Goal: Task Accomplishment & Management: Manage account settings

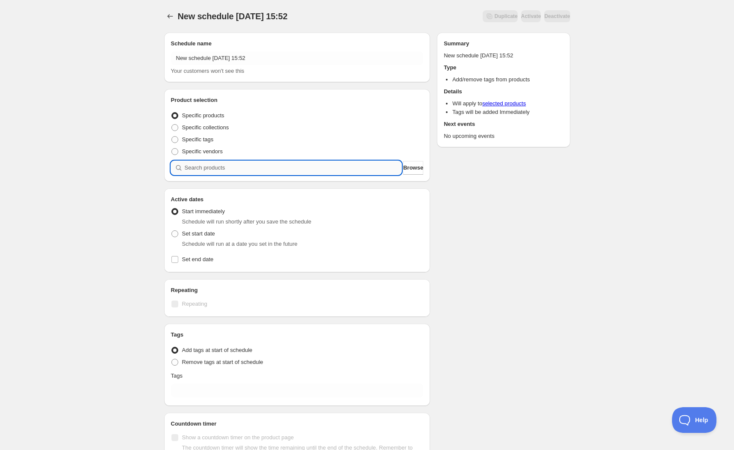
click at [216, 167] on input "search" at bounding box center [293, 168] width 217 height 14
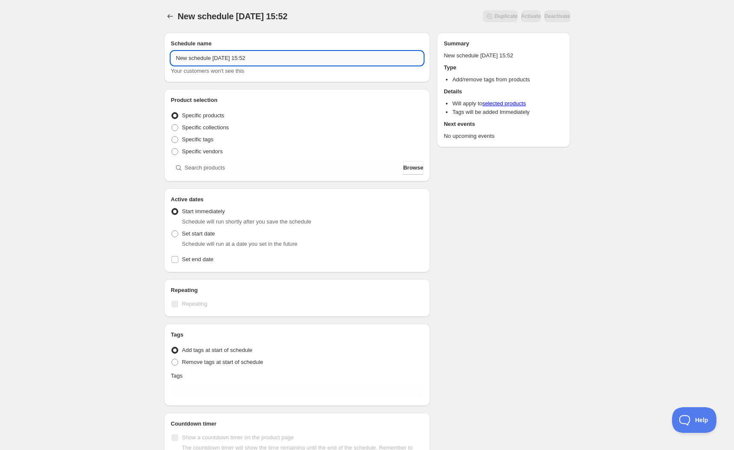
click at [279, 60] on input "New schedule [DATE] 15:52" at bounding box center [297, 58] width 253 height 14
type input "REMOVE TAG - [GEOGRAPHIC_DATA]"
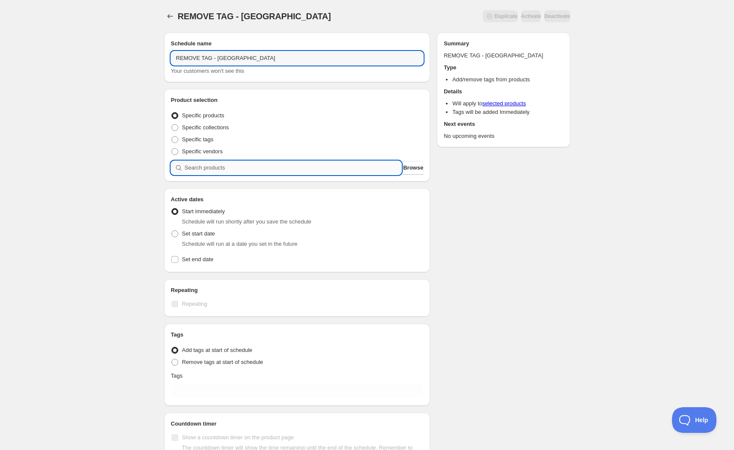
click at [247, 162] on input "search" at bounding box center [293, 168] width 217 height 14
type input "M"
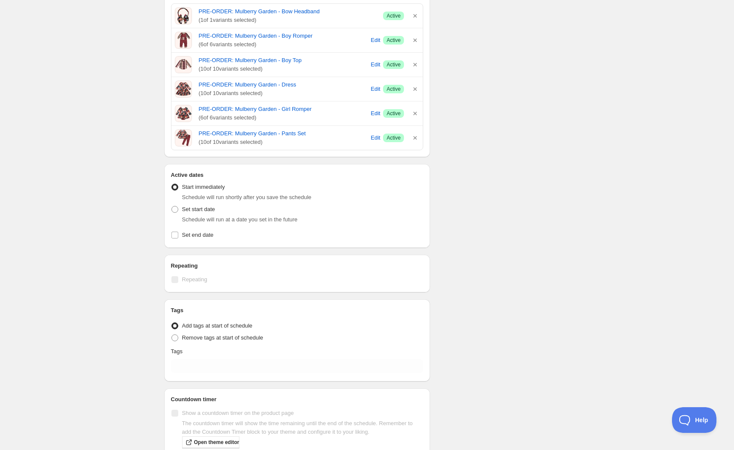
scroll to position [176, 0]
click at [175, 206] on span at bounding box center [175, 207] width 7 height 7
click at [172, 205] on input "Set start date" at bounding box center [172, 204] width 0 height 0
radio input "true"
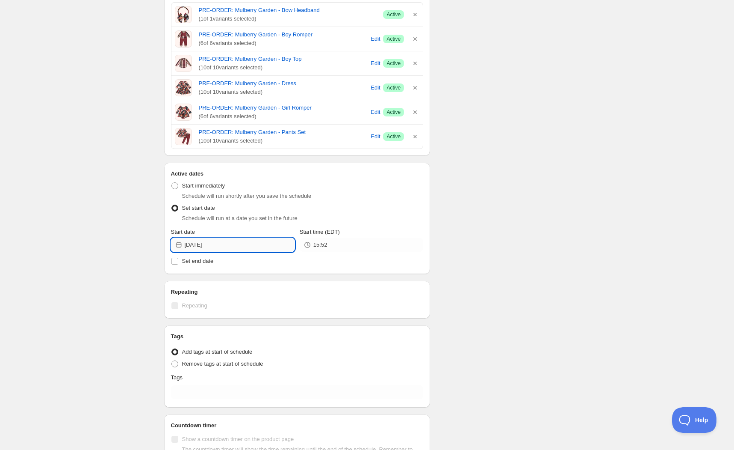
click at [242, 243] on input "[DATE]" at bounding box center [240, 245] width 110 height 14
click at [286, 262] on icon "Show next month, September 2025" at bounding box center [283, 264] width 9 height 9
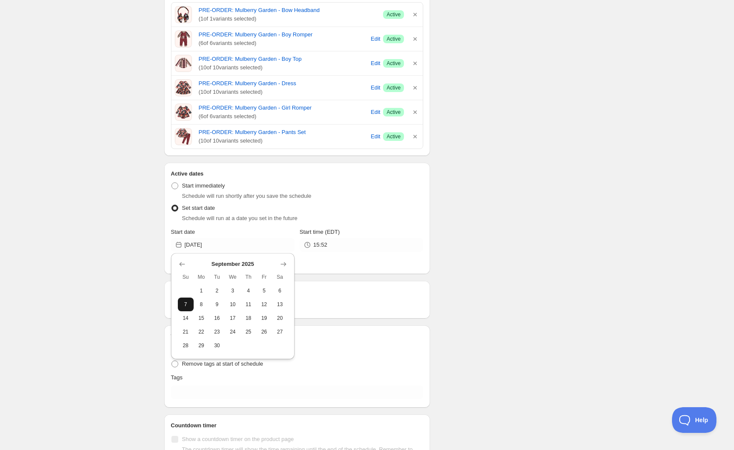
click at [188, 303] on span "7" at bounding box center [185, 304] width 9 height 7
type input "[DATE]"
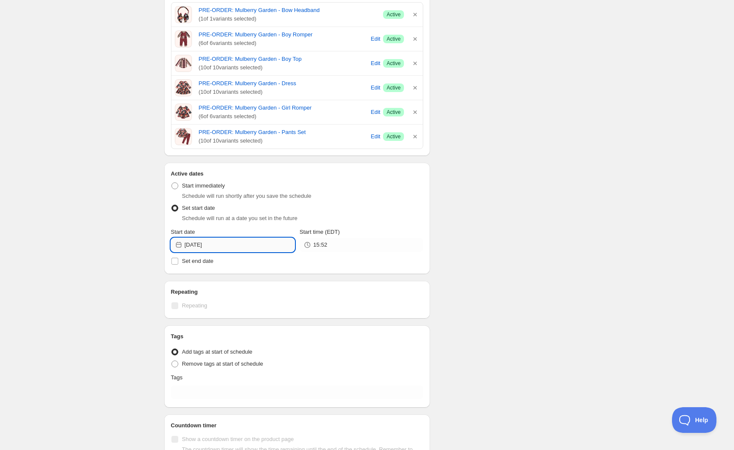
click at [263, 249] on input "[DATE]" at bounding box center [240, 245] width 110 height 14
click at [182, 266] on icon "Show previous month, August 2025" at bounding box center [182, 264] width 9 height 9
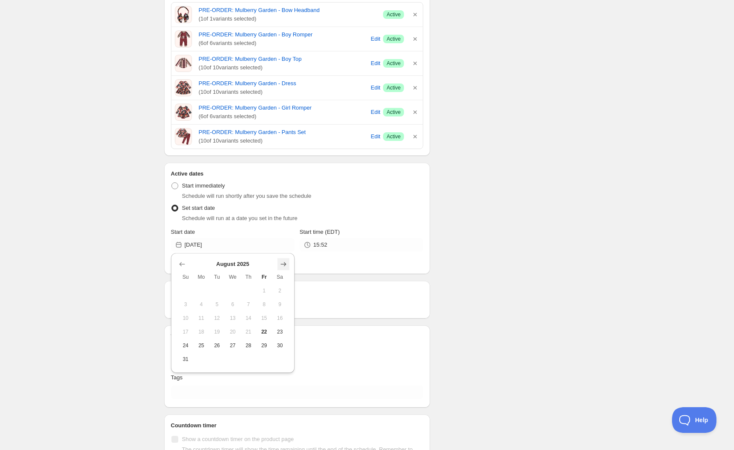
click at [284, 264] on icon "Show next month, September 2025" at bounding box center [283, 264] width 9 height 9
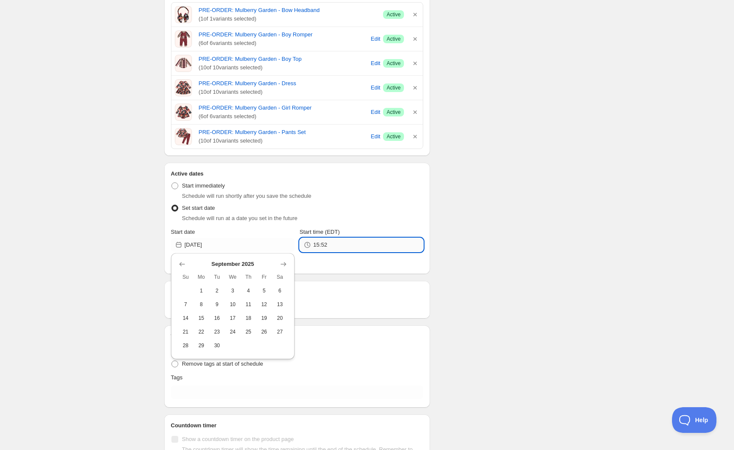
click at [375, 245] on input "15:52" at bounding box center [369, 245] width 110 height 14
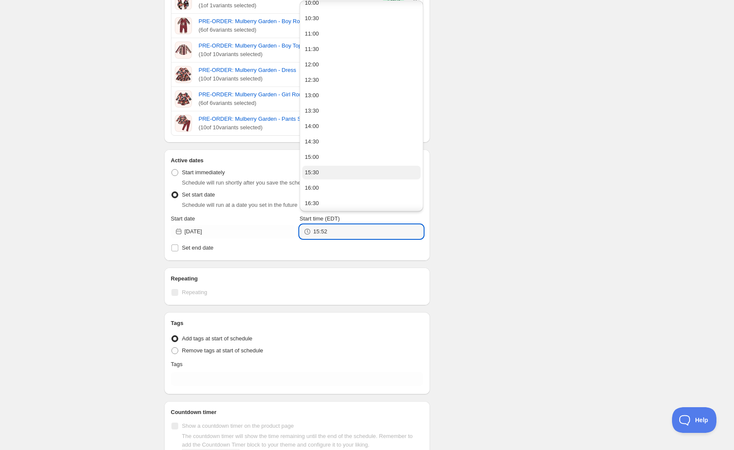
scroll to position [314, 0]
click at [333, 50] on button "11:30" at bounding box center [361, 51] width 118 height 14
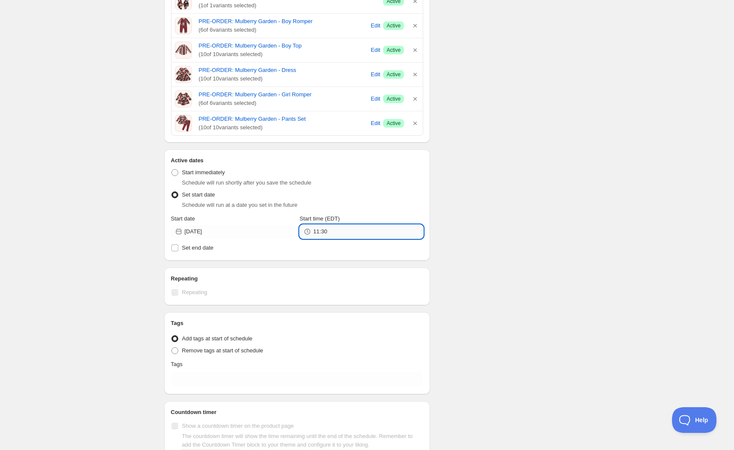
click at [335, 233] on input "11:30" at bounding box center [369, 232] width 110 height 14
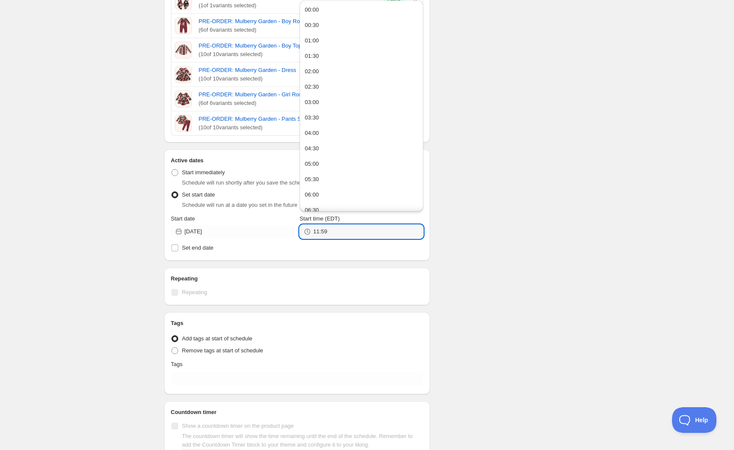
type input "11:59"
click at [471, 197] on div "Schedule name REMOVE TAG - Mulberry Garden Your customers won't see this Produc…" at bounding box center [363, 163] width 413 height 653
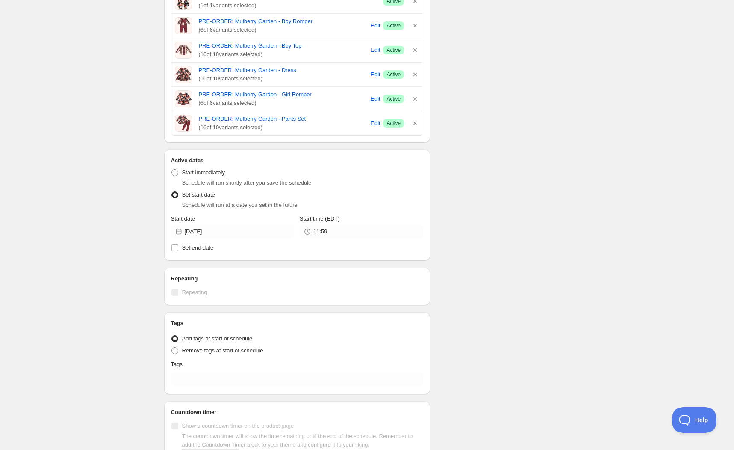
scroll to position [245, 0]
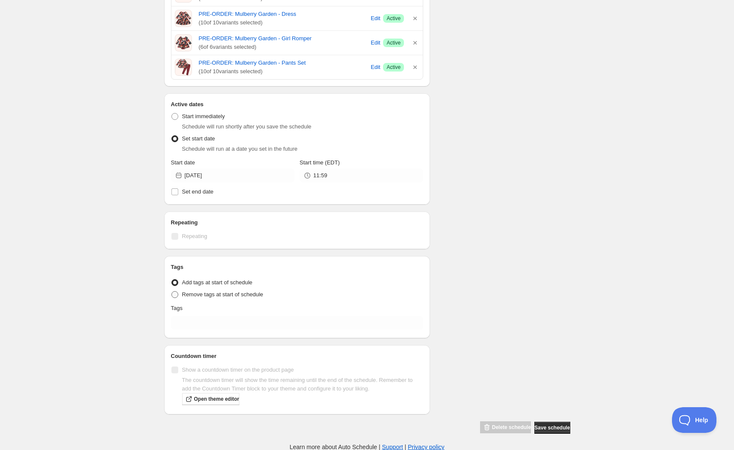
click at [177, 294] on span at bounding box center [175, 294] width 7 height 7
click at [172, 291] on input "Remove tags at start of schedule" at bounding box center [172, 291] width 0 height 0
radio input "true"
click at [221, 320] on input "text" at bounding box center [297, 323] width 253 height 14
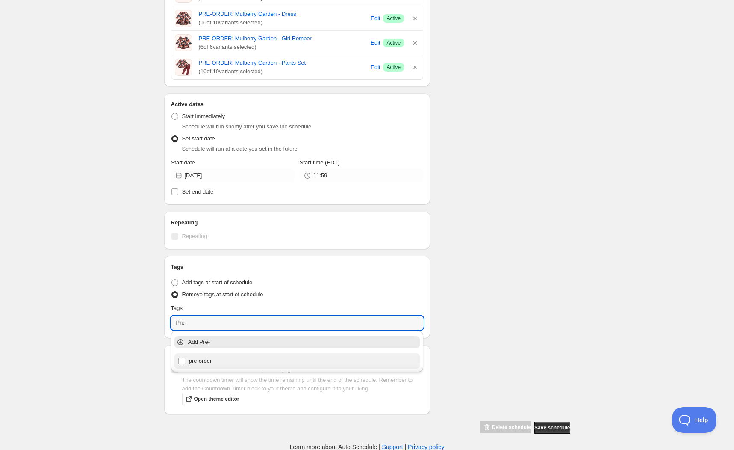
click at [210, 353] on div "pre-order" at bounding box center [298, 360] width 246 height 15
type input "pre-order"
checkbox input "true"
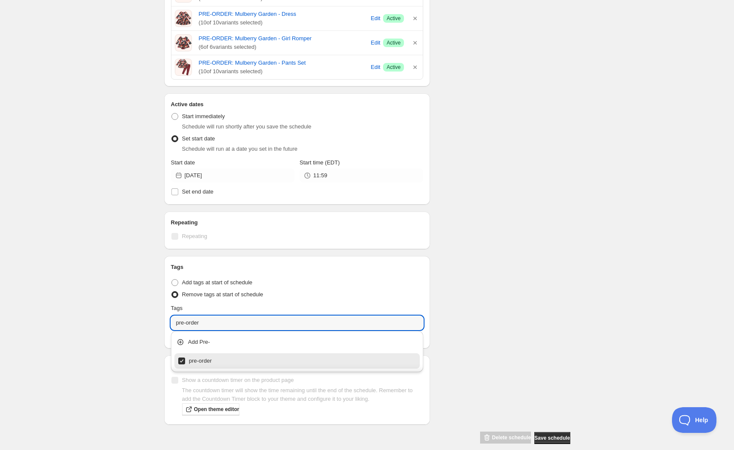
type input "pre-order"
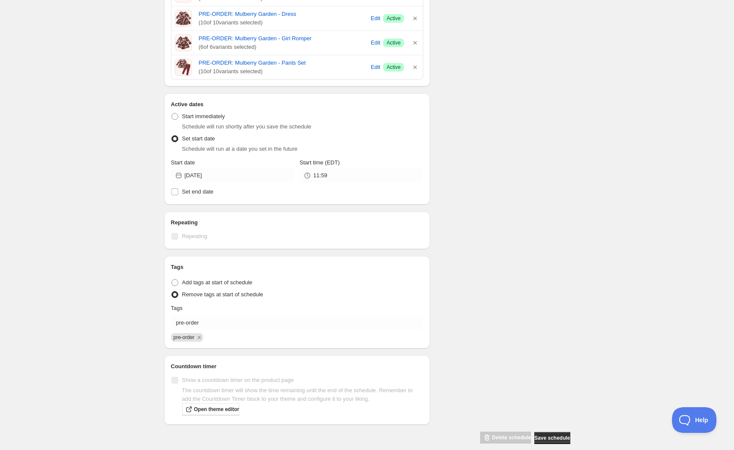
click at [425, 302] on div "Tags Tag type Add tags at start of schedule Remove tags at start of schedule Ta…" at bounding box center [297, 302] width 266 height 92
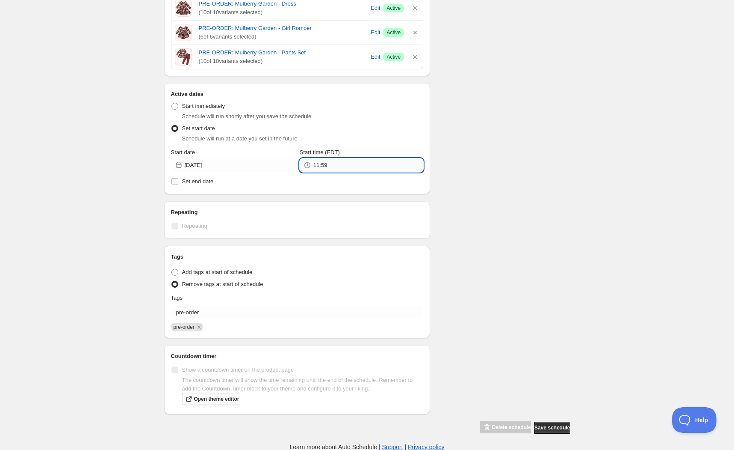
click at [353, 164] on input "11:59" at bounding box center [369, 165] width 110 height 14
click at [332, 374] on button "23:30" at bounding box center [361, 378] width 118 height 14
click at [357, 166] on input "23:30" at bounding box center [369, 165] width 110 height 14
type input "23:59"
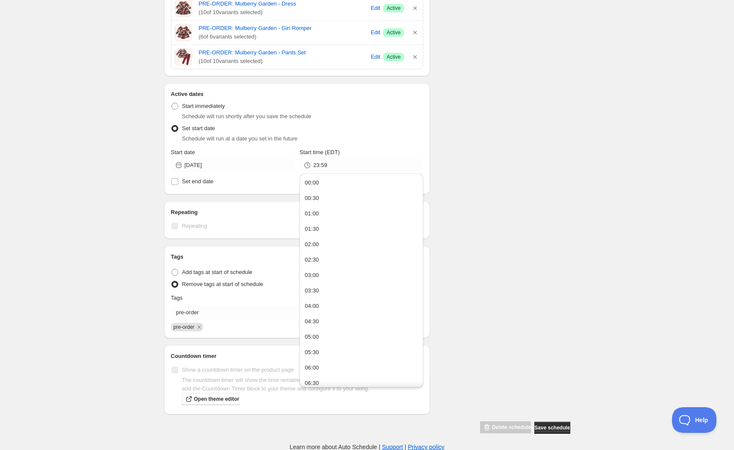
click at [484, 164] on div "Schedule name REMOVE TAG - Mulberry Garden Your customers won't see this Produc…" at bounding box center [363, 101] width 413 height 663
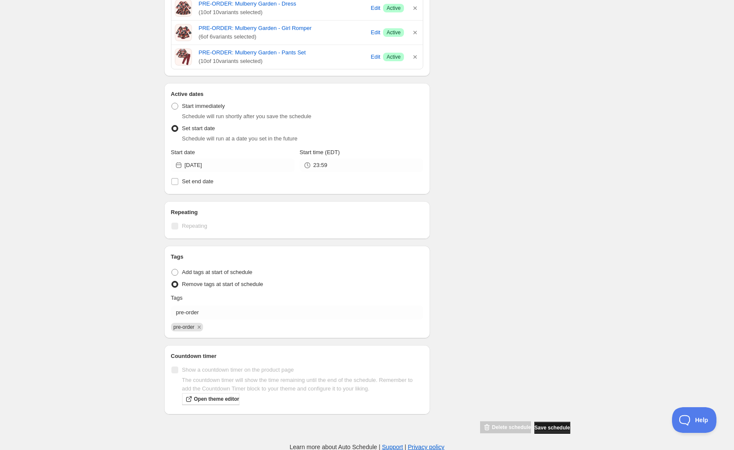
click at [558, 422] on button "Save schedule" at bounding box center [553, 427] width 36 height 12
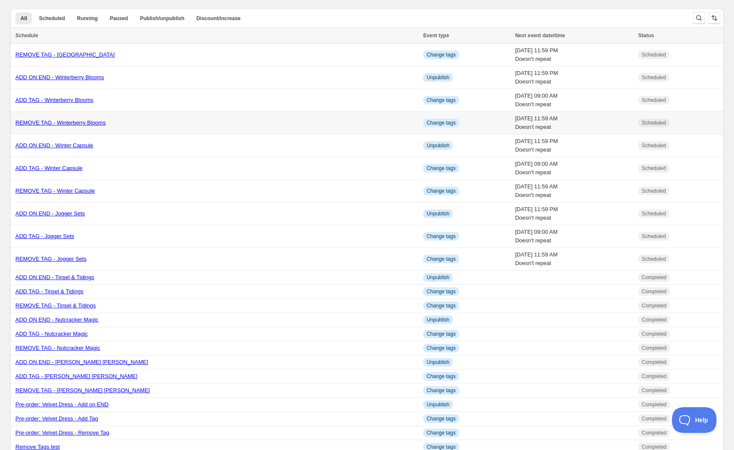
click at [513, 127] on td "[DATE] 11:59 AM Doesn't repeat" at bounding box center [574, 123] width 123 height 23
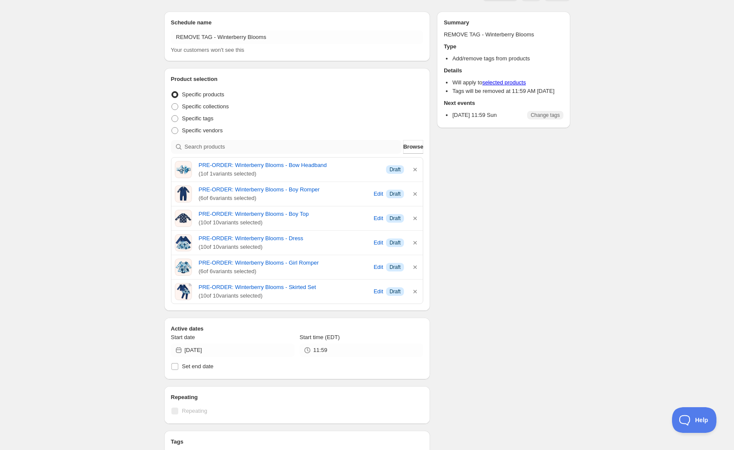
scroll to position [27, 0]
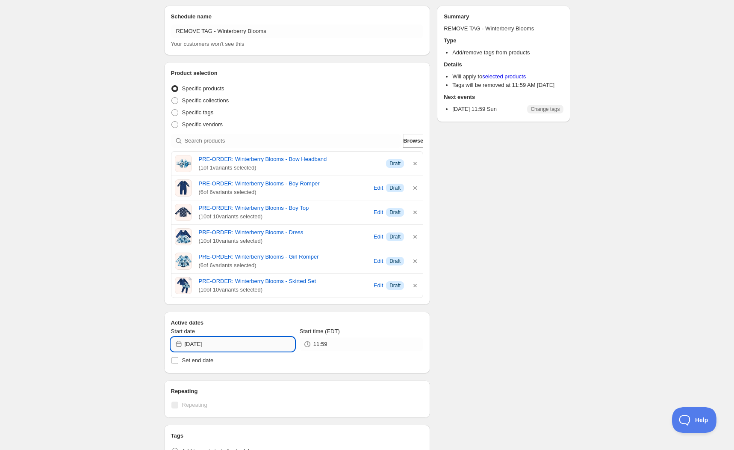
click at [242, 345] on input "[DATE]" at bounding box center [240, 344] width 110 height 14
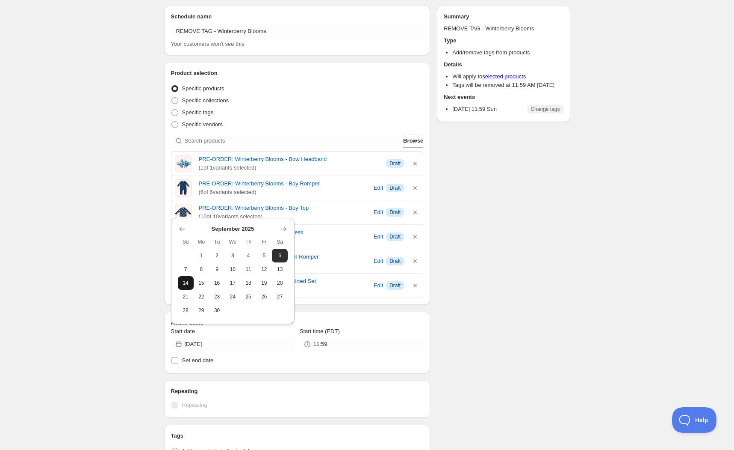
click at [187, 284] on span "14" at bounding box center [185, 282] width 9 height 7
type input "[DATE]"
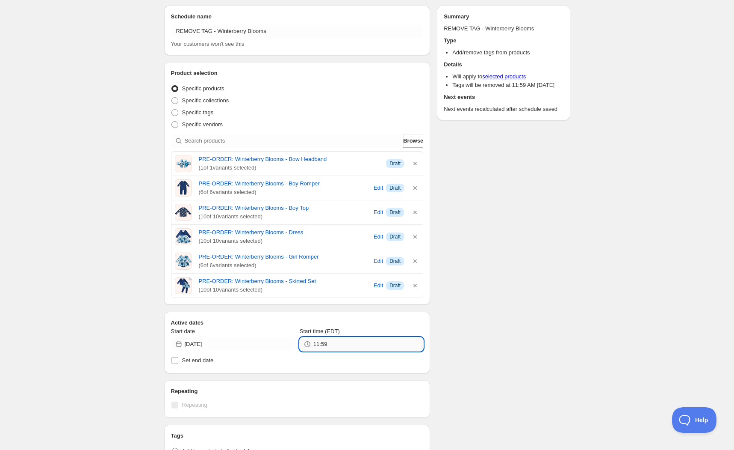
click at [391, 344] on input "11:59" at bounding box center [369, 344] width 110 height 14
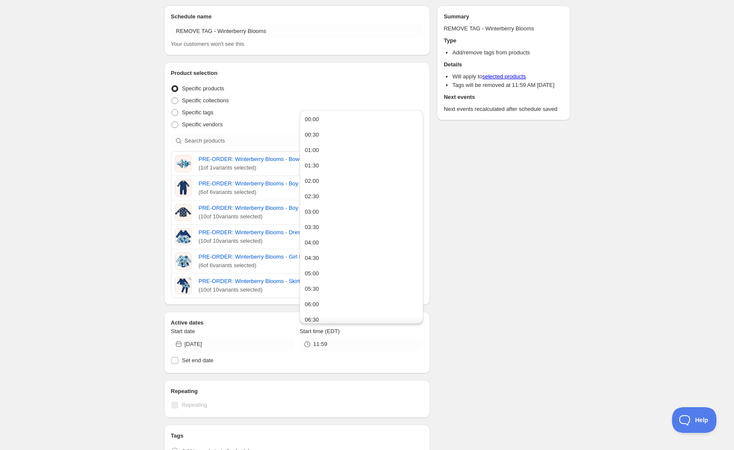
click at [478, 308] on div "Schedule name REMOVE TAG - Winterberry Blooms Your customers won't see this Pro…" at bounding box center [363, 306] width 413 height 614
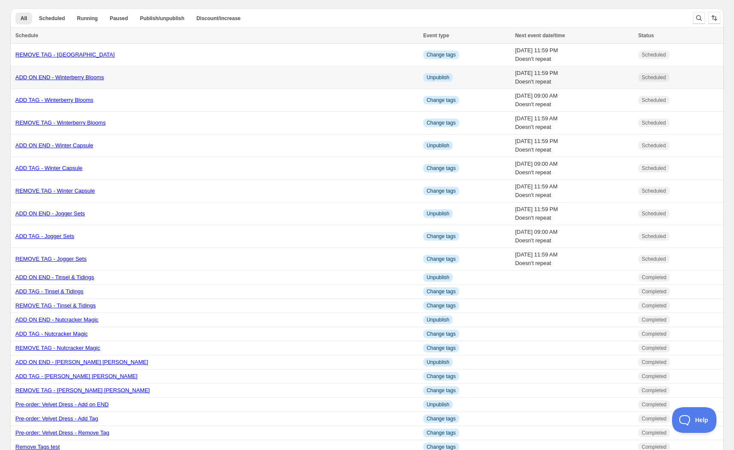
click at [78, 77] on link "ADD ON END - Winterberry Blooms" at bounding box center [59, 77] width 89 height 6
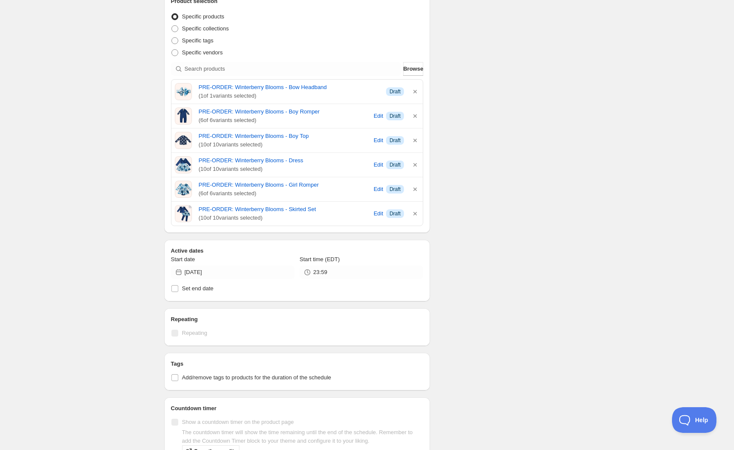
scroll to position [327, 0]
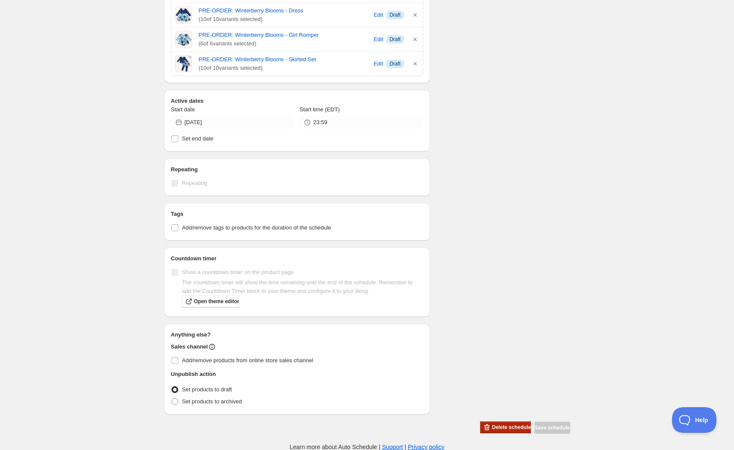
click at [496, 430] on button "Delete schedule" at bounding box center [505, 427] width 51 height 12
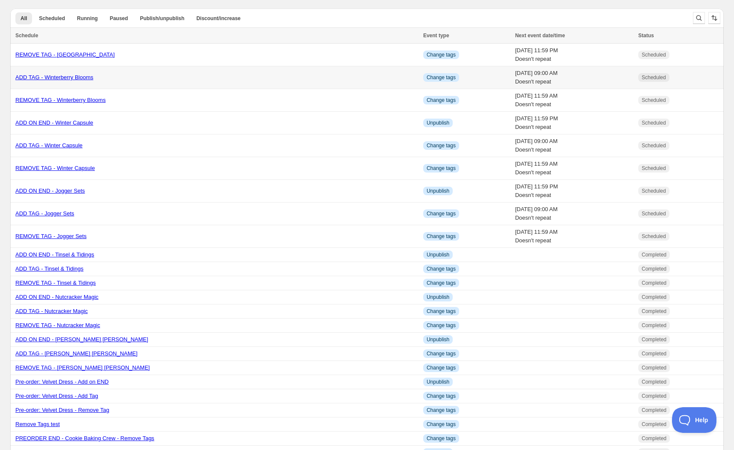
click at [87, 76] on link "ADD TAG - Winterberry Blooms" at bounding box center [54, 77] width 78 height 6
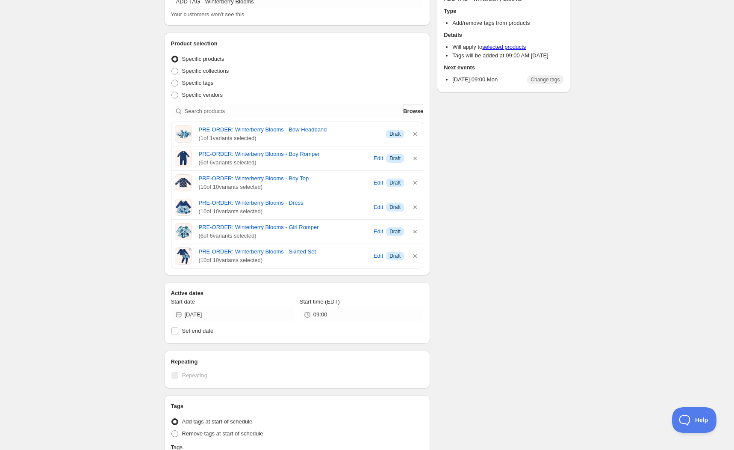
scroll to position [205, 0]
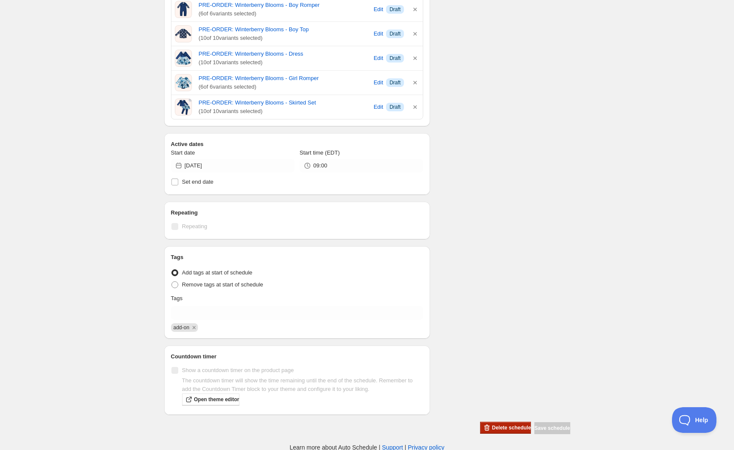
click at [494, 428] on span "Delete schedule" at bounding box center [511, 427] width 39 height 7
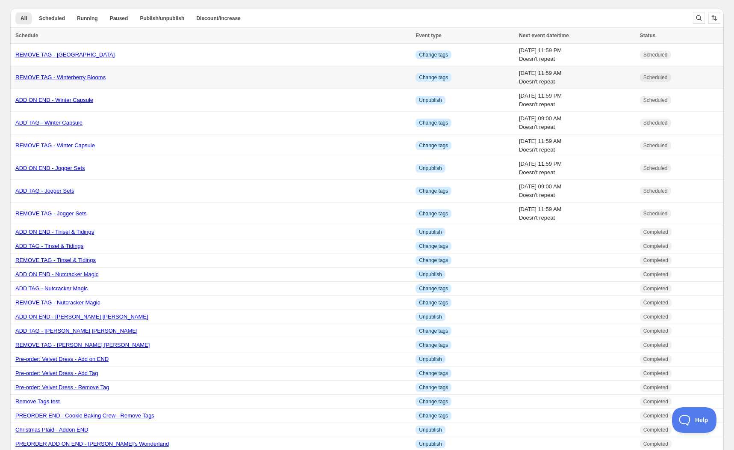
click at [99, 78] on link "REMOVE TAG - Winterberry Blooms" at bounding box center [60, 77] width 90 height 6
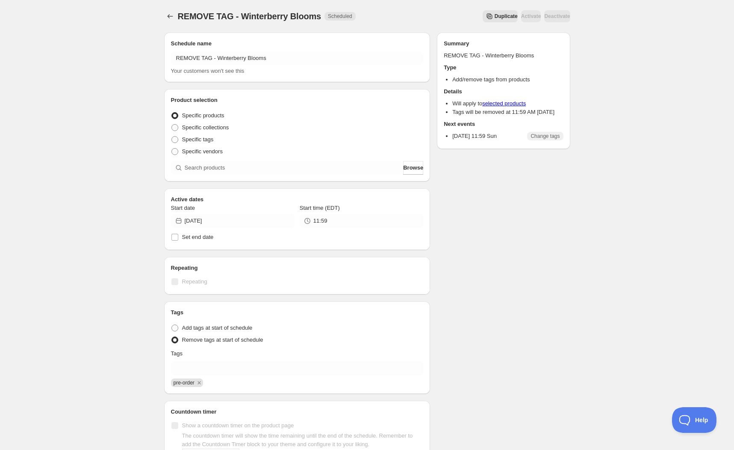
scroll to position [56, 0]
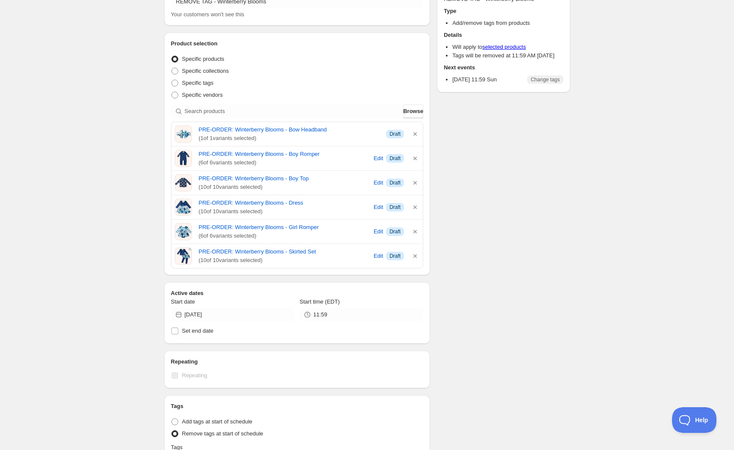
click at [499, 427] on div "Schedule name REMOVE TAG - Winterberry Blooms Your customers won't see this Pro…" at bounding box center [363, 276] width 413 height 614
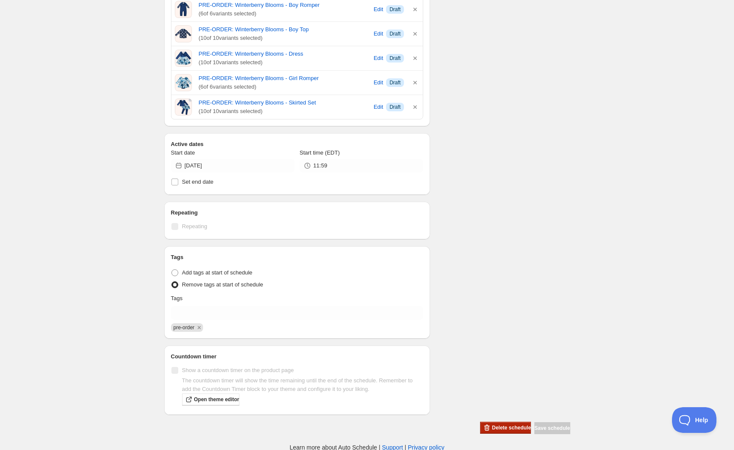
click at [492, 427] on span "Delete schedule" at bounding box center [511, 427] width 39 height 7
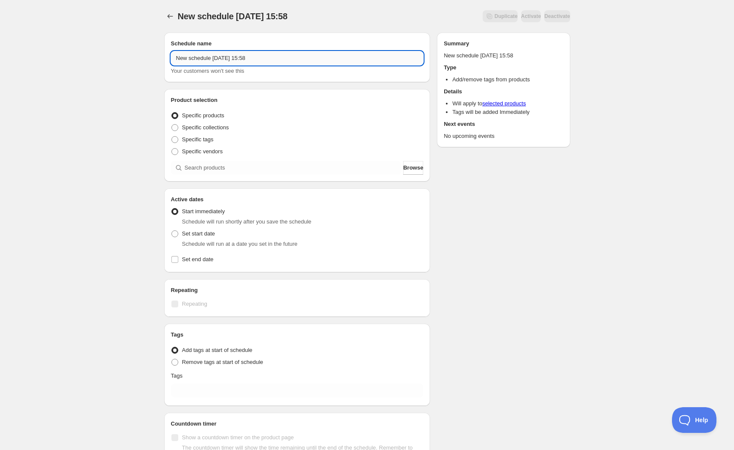
click at [272, 61] on input "New schedule [DATE] 15:58" at bounding box center [297, 58] width 253 height 14
type input "ADD ON TAG - [GEOGRAPHIC_DATA]"
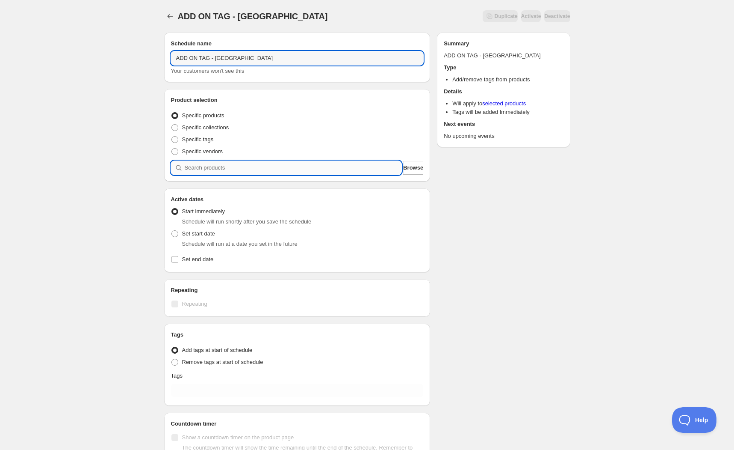
click at [213, 169] on input "search" at bounding box center [293, 168] width 217 height 14
type input "M"
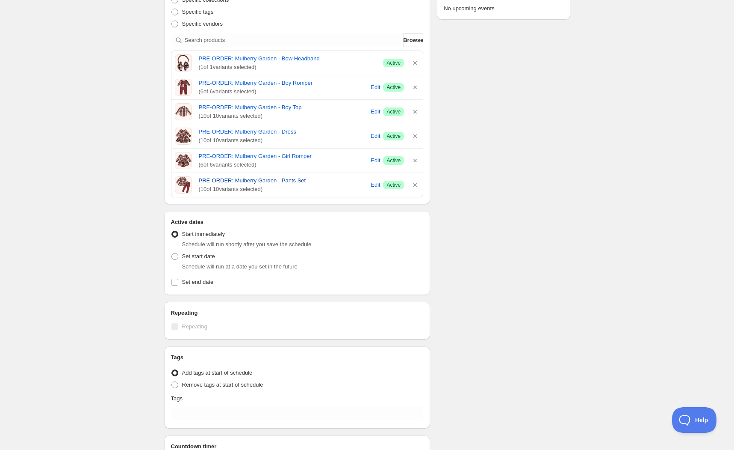
scroll to position [185, 0]
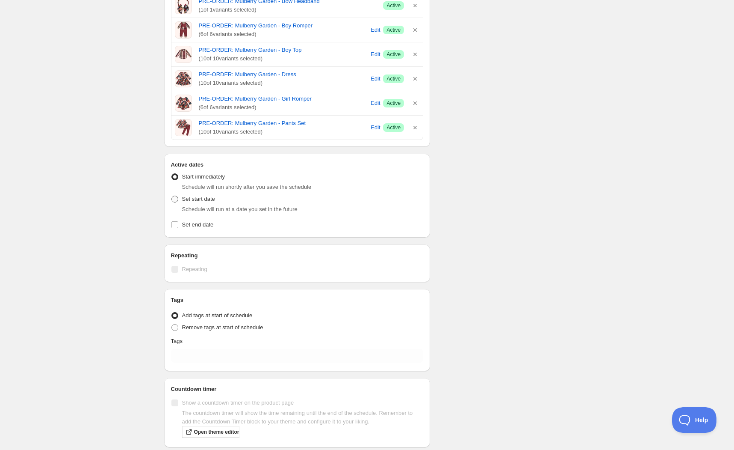
click at [179, 198] on label "Set start date" at bounding box center [193, 199] width 44 height 12
click at [172, 196] on input "Set start date" at bounding box center [172, 195] width 0 height 0
radio input "true"
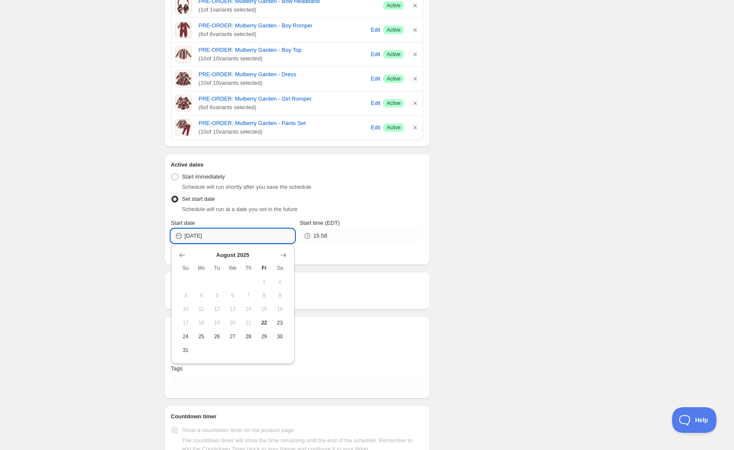
click at [240, 236] on input "[DATE]" at bounding box center [240, 236] width 110 height 14
click at [286, 255] on icon "Show next month, September 2025" at bounding box center [283, 255] width 9 height 9
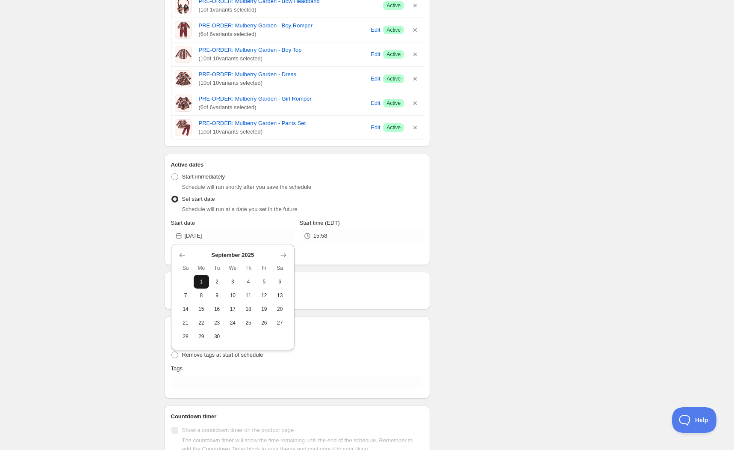
click at [206, 286] on button "1" at bounding box center [202, 282] width 16 height 14
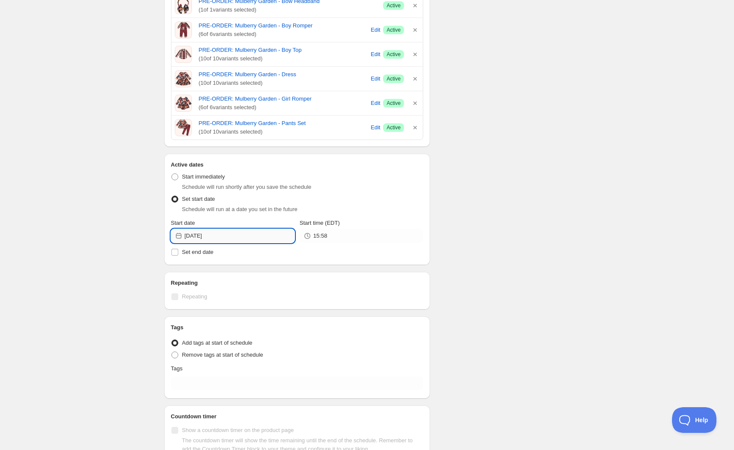
click at [267, 235] on input "[DATE]" at bounding box center [240, 236] width 110 height 14
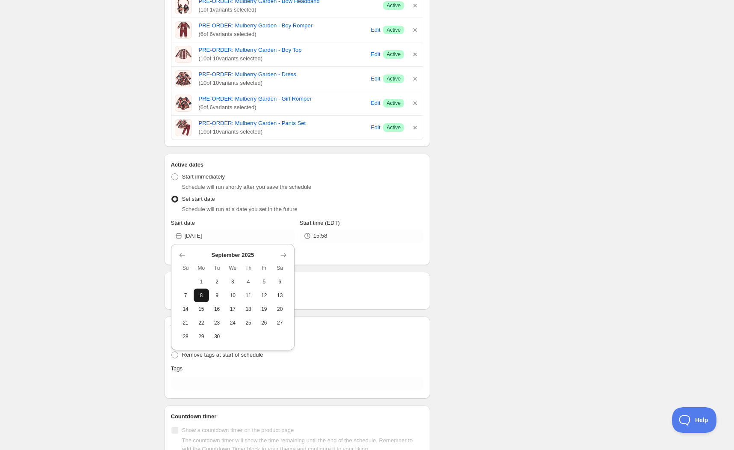
click at [203, 292] on span "8" at bounding box center [201, 295] width 9 height 7
type input "[DATE]"
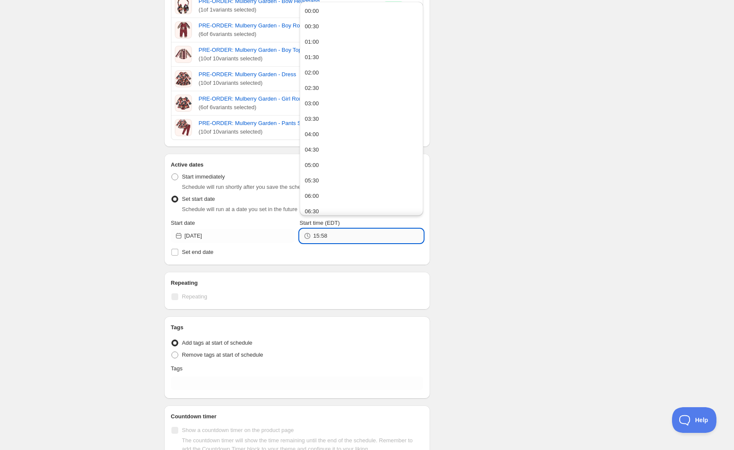
click at [379, 237] on input "15:58" at bounding box center [369, 236] width 110 height 14
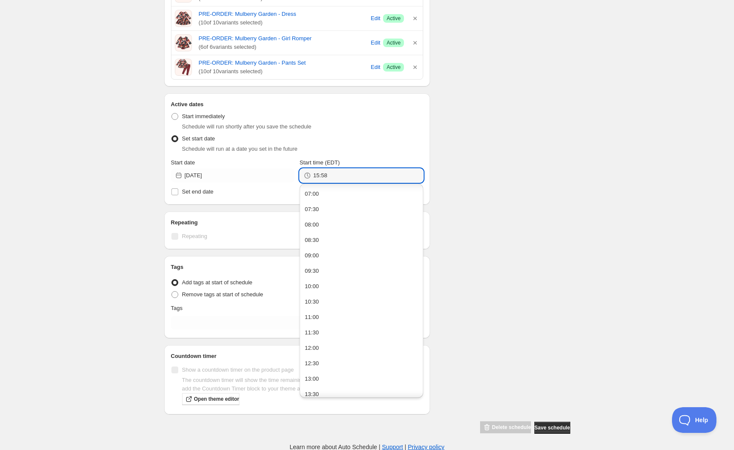
scroll to position [239, 0]
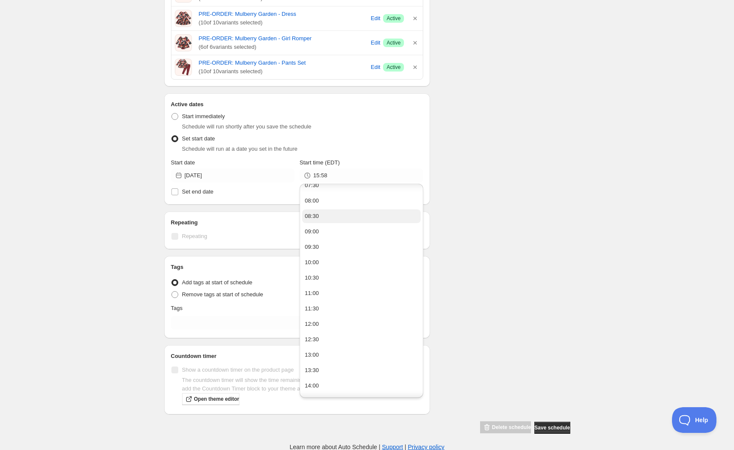
click at [346, 219] on button "08:30" at bounding box center [361, 216] width 118 height 14
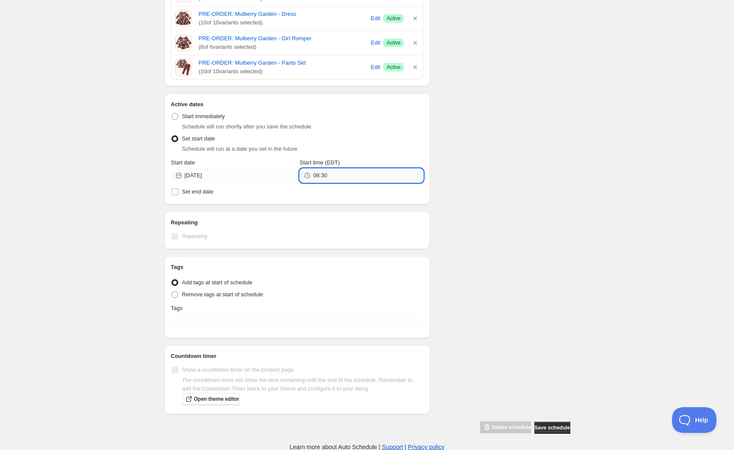
click at [346, 178] on input "08:30" at bounding box center [369, 176] width 110 height 14
type input "08:59"
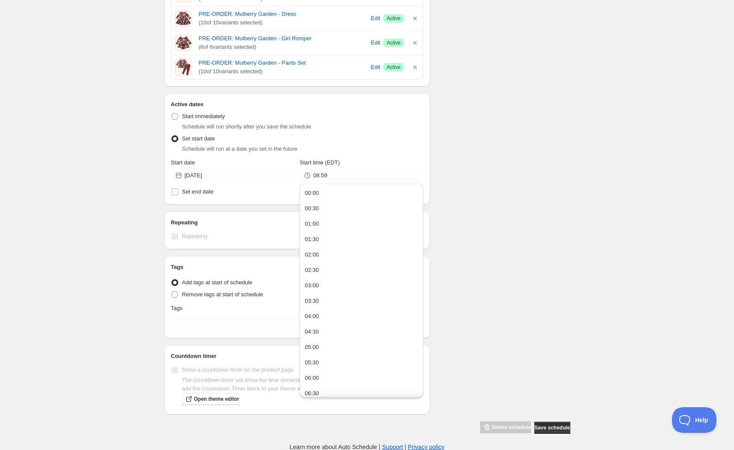
click at [468, 186] on div "Schedule name ADD ON TAG - Mulberry Garden Your customers won't see this Produc…" at bounding box center [363, 107] width 413 height 653
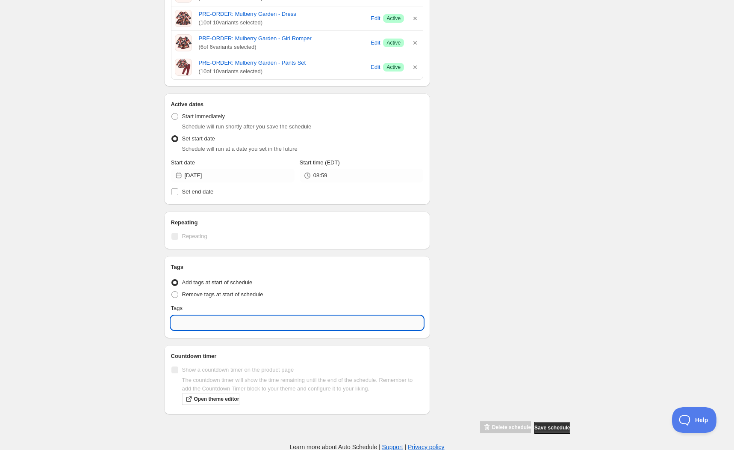
click at [240, 316] on input "text" at bounding box center [297, 323] width 253 height 14
type input "P"
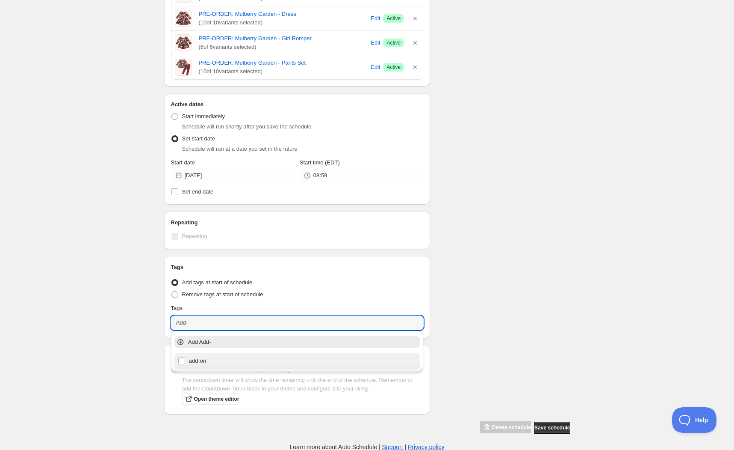
click at [207, 357] on div "add-on" at bounding box center [297, 361] width 239 height 12
type input "add-on"
checkbox input "true"
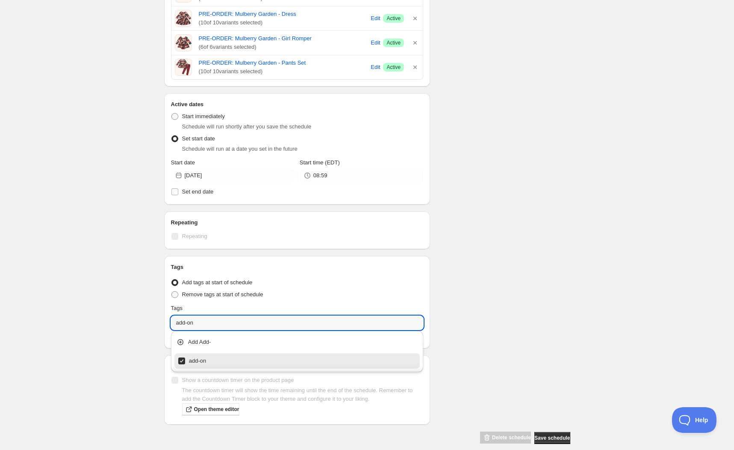
type input "add-on"
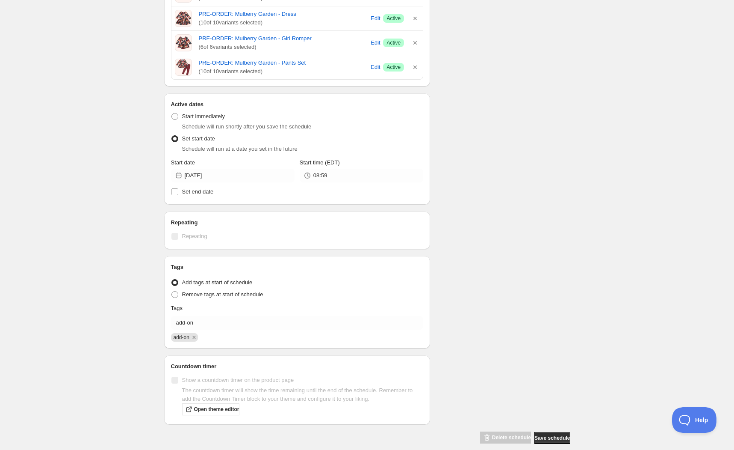
click at [487, 299] on div "Schedule name ADD ON TAG - Mulberry Garden Your customers won't see this Produc…" at bounding box center [363, 112] width 413 height 663
click at [550, 432] on button "Save schedule" at bounding box center [553, 438] width 36 height 12
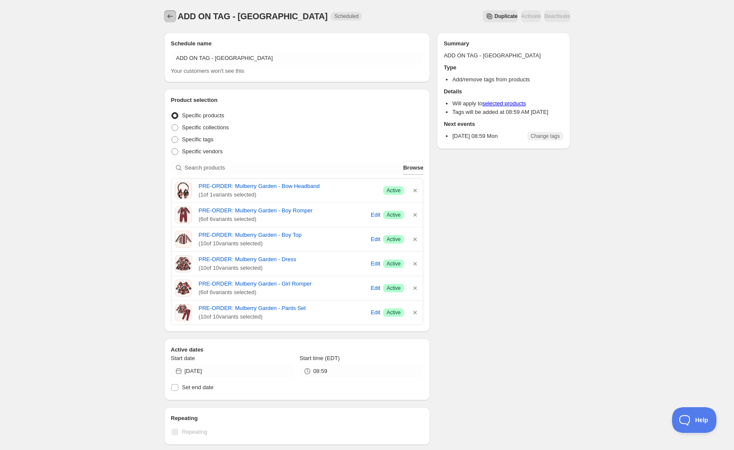
click at [167, 19] on icon "Schedules" at bounding box center [170, 16] width 9 height 9
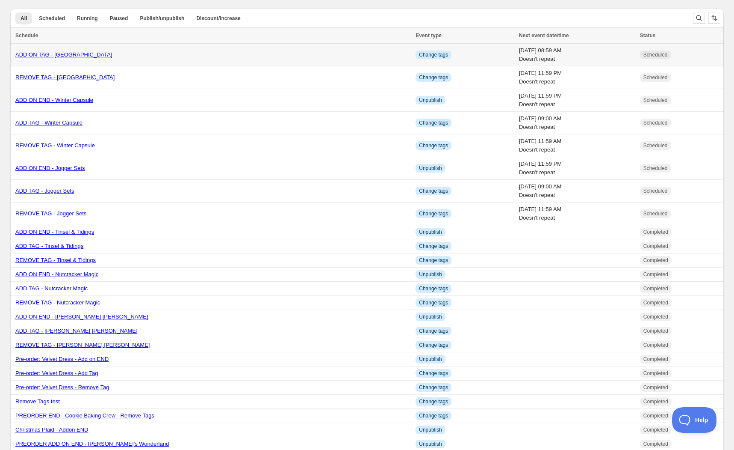
click at [89, 52] on link "ADD ON TAG - [GEOGRAPHIC_DATA]" at bounding box center [63, 54] width 97 height 6
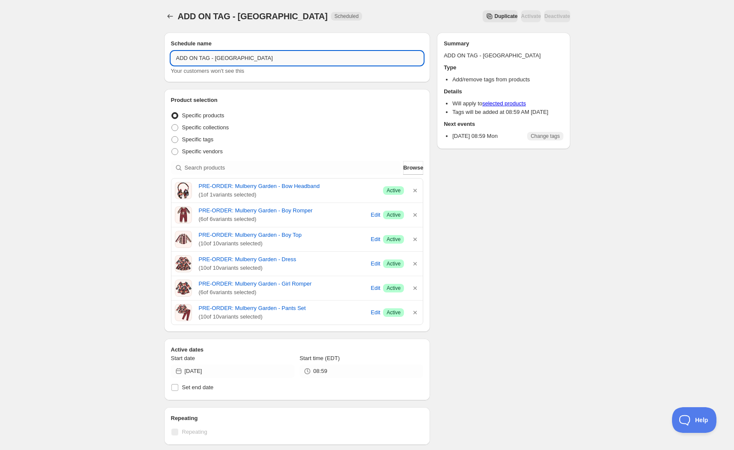
click at [195, 57] on input "ADD ON TAG - [GEOGRAPHIC_DATA]" at bounding box center [297, 58] width 253 height 14
type input "ADD TAG - [GEOGRAPHIC_DATA]"
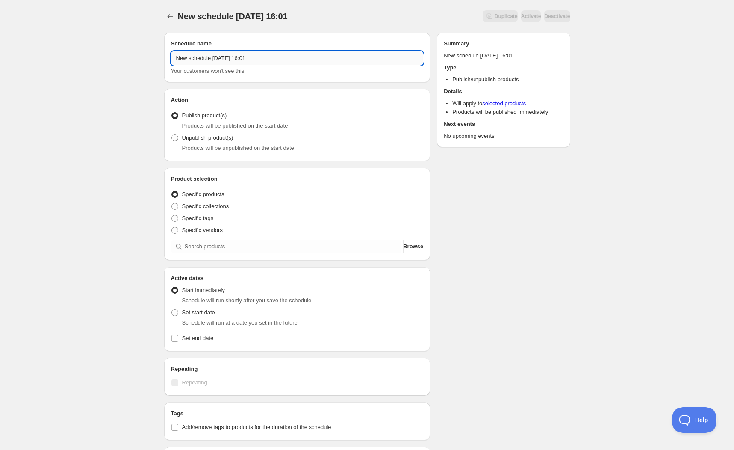
click at [267, 59] on input "New schedule [DATE] 16:01" at bounding box center [297, 58] width 253 height 14
type input "ADD ON END - Mulberry Garden"
click at [175, 139] on span at bounding box center [175, 137] width 7 height 7
click at [172, 135] on input "Unpublish product(s)" at bounding box center [172, 134] width 0 height 0
radio input "true"
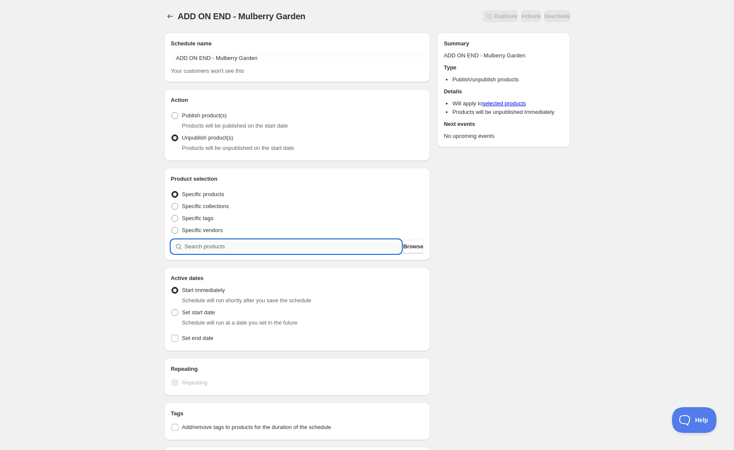
click at [213, 245] on input "search" at bounding box center [293, 247] width 217 height 14
type input "M"
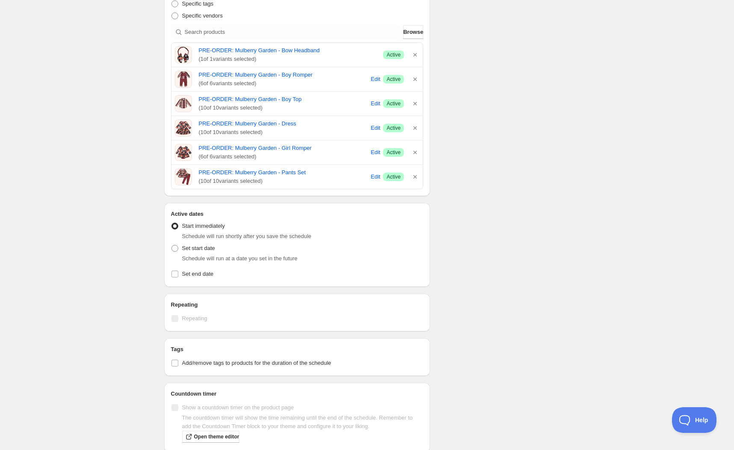
scroll to position [216, 0]
click at [178, 246] on span at bounding box center [175, 247] width 8 height 8
click at [172, 243] on input "Set start date" at bounding box center [172, 243] width 0 height 0
radio input "true"
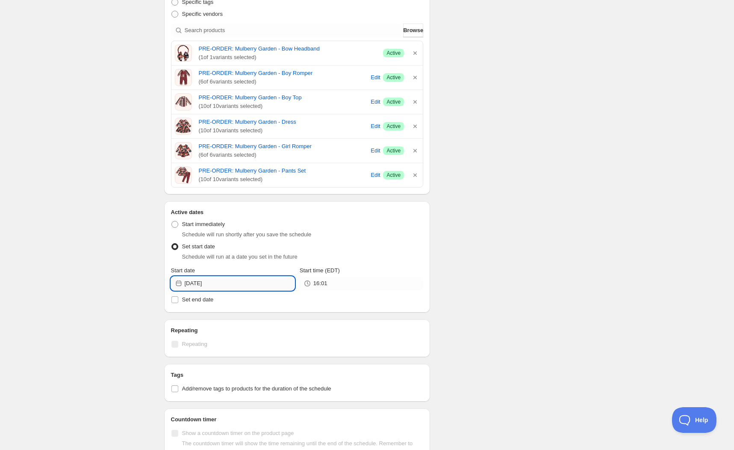
click at [247, 282] on input "[DATE]" at bounding box center [240, 283] width 110 height 14
click at [288, 298] on button "Show next month, September 2025" at bounding box center [284, 302] width 12 height 12
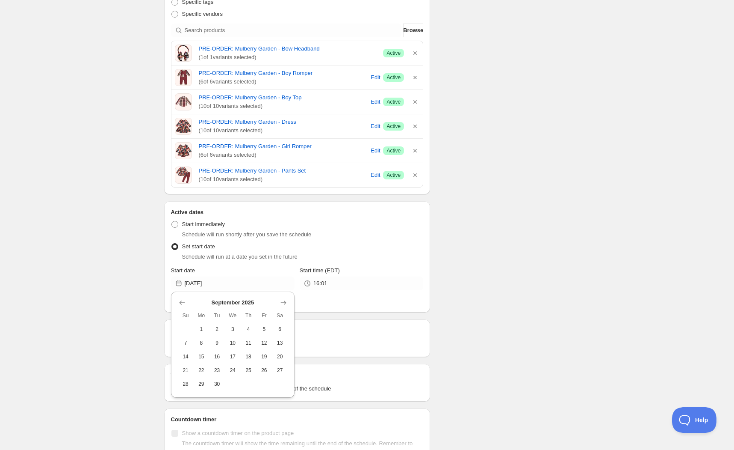
click at [202, 342] on span "8" at bounding box center [201, 342] width 9 height 7
type input "[DATE]"
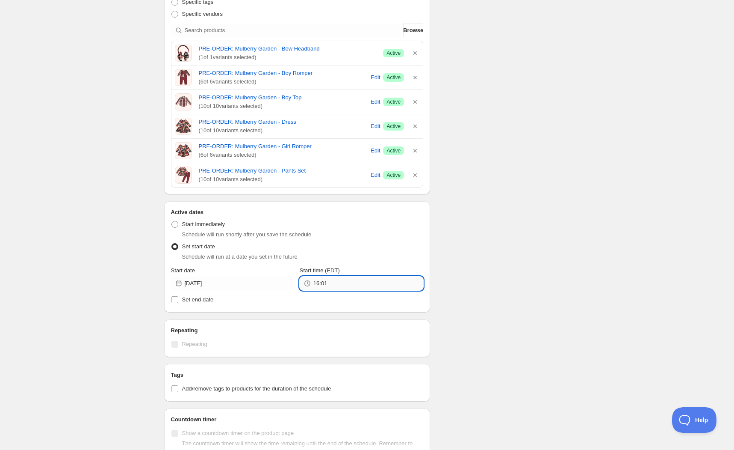
click at [354, 278] on input "16:01" at bounding box center [369, 283] width 110 height 14
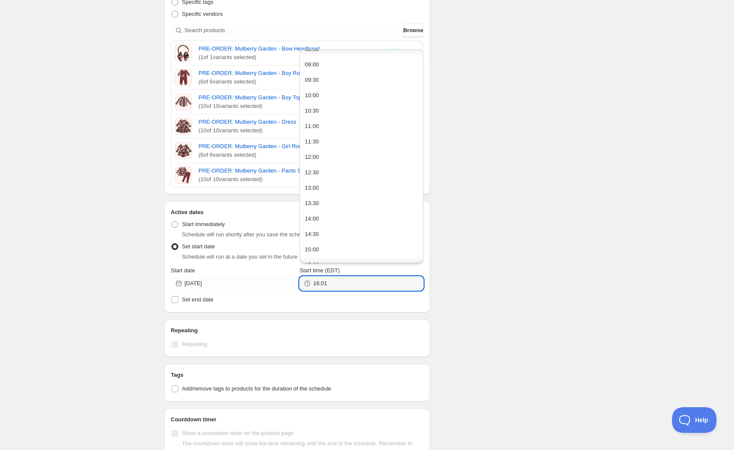
scroll to position [529, 0]
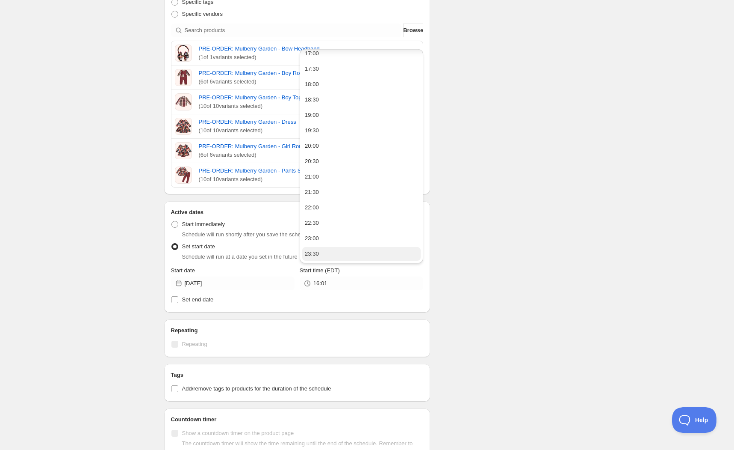
click at [339, 251] on button "23:30" at bounding box center [361, 254] width 118 height 14
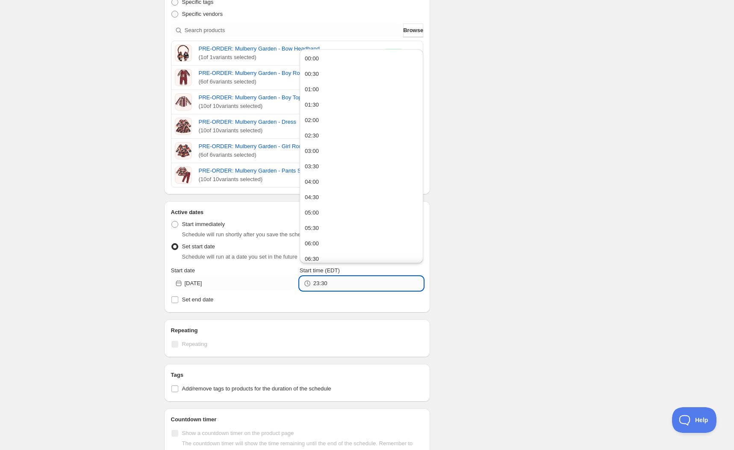
click at [339, 279] on input "23:30" at bounding box center [369, 283] width 110 height 14
type input "23:59"
click at [528, 158] on div "Schedule name ADD ON END - Mulberry Garden Your customers won't see this Action…" at bounding box center [363, 202] width 413 height 785
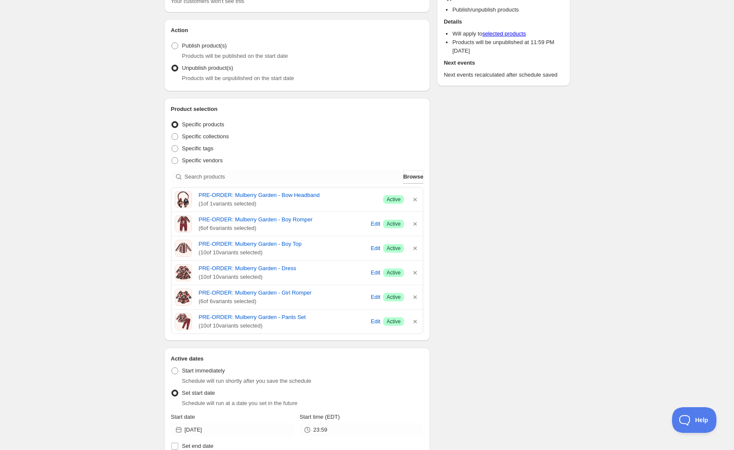
scroll to position [154, 0]
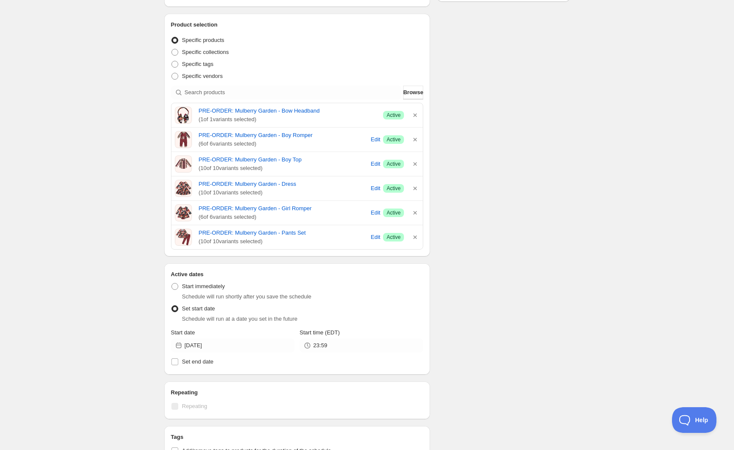
scroll to position [9, 0]
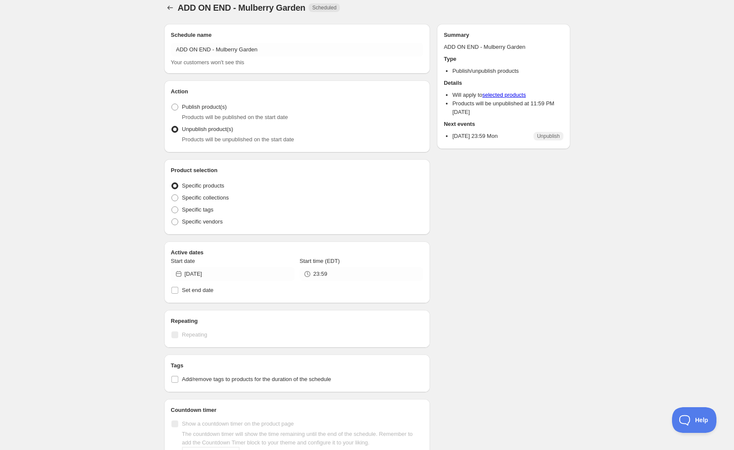
radio input "true"
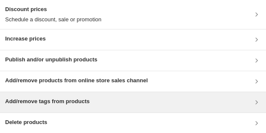
click at [71, 107] on div "Add/remove tags from products" at bounding box center [47, 103] width 84 height 10
click at [62, 100] on h3 "Add/remove tags from products" at bounding box center [47, 102] width 84 height 9
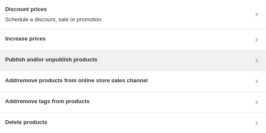
click at [80, 52] on div "Publish and/or unpublish products" at bounding box center [133, 60] width 266 height 21
